Goal: Find specific page/section

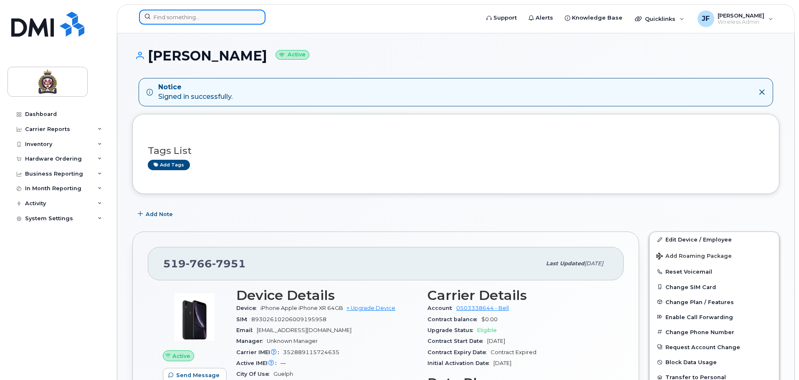
click at [192, 21] on input at bounding box center [202, 17] width 127 height 15
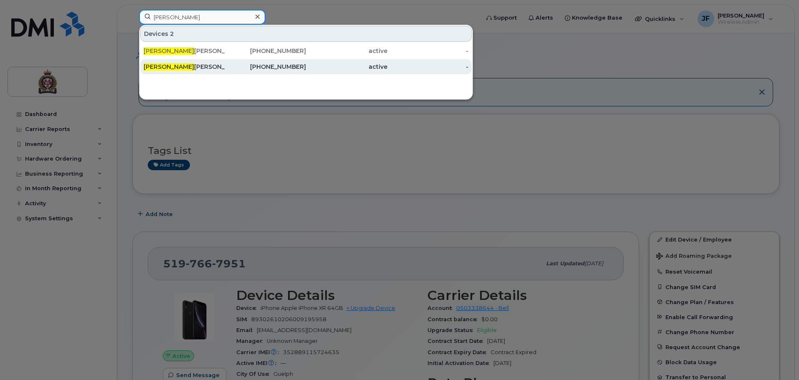
type input "[PERSON_NAME]"
click at [190, 64] on div "[PERSON_NAME]" at bounding box center [184, 67] width 81 height 8
